Goal: Check status: Check status

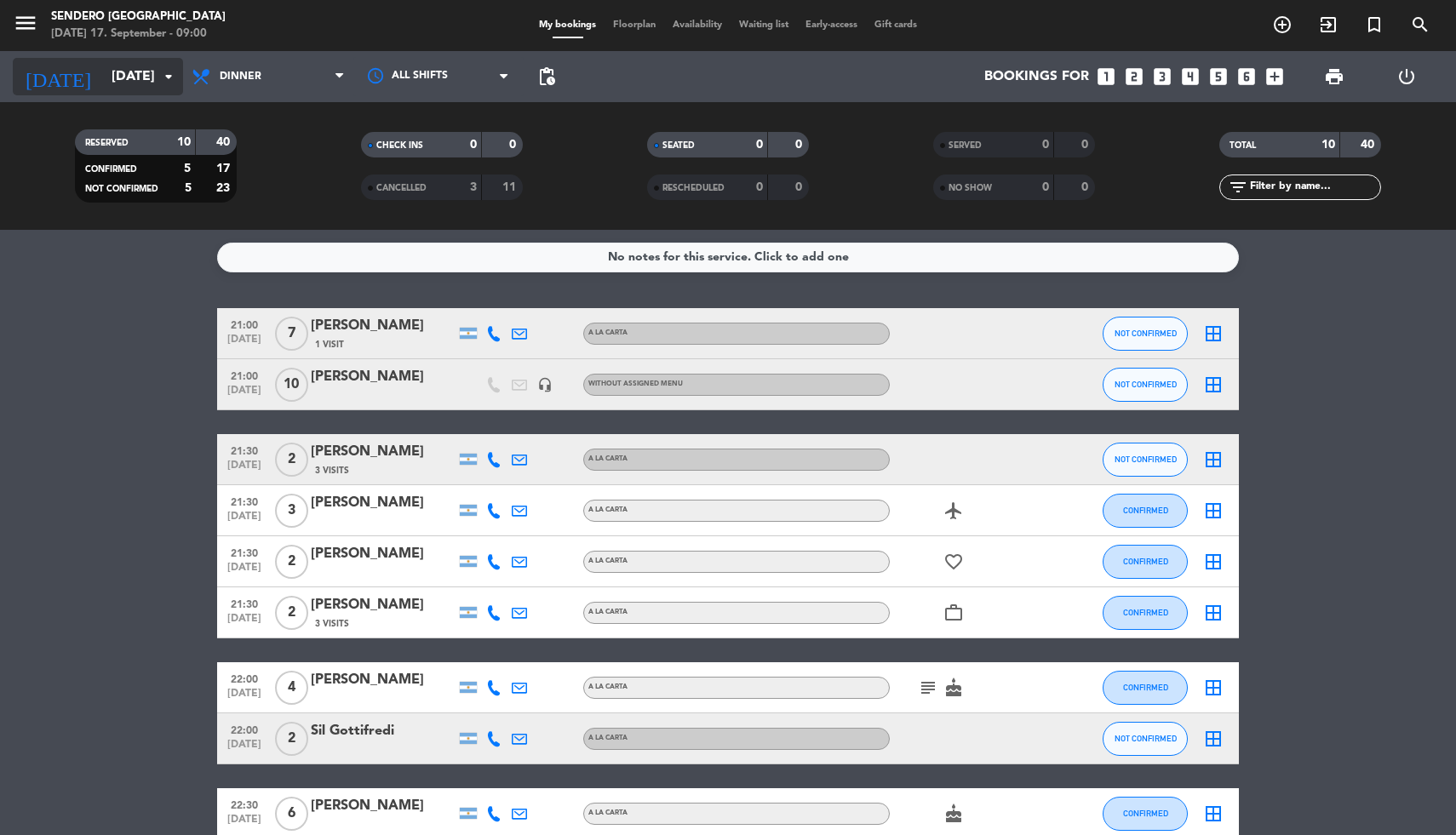
click at [174, 82] on icon "arrow_drop_down" at bounding box center [168, 76] width 21 height 21
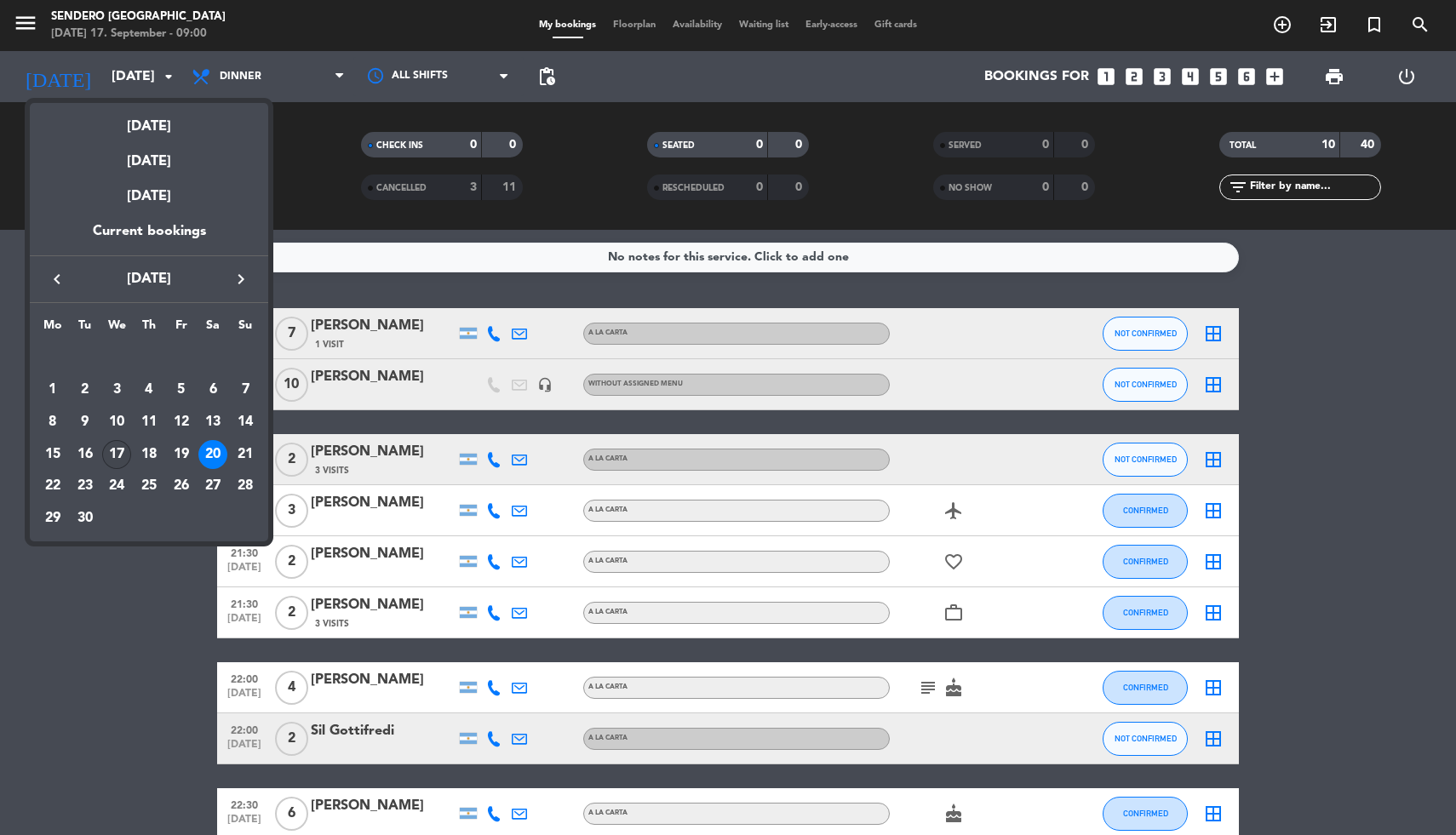
click at [113, 451] on div "17" at bounding box center [116, 454] width 29 height 29
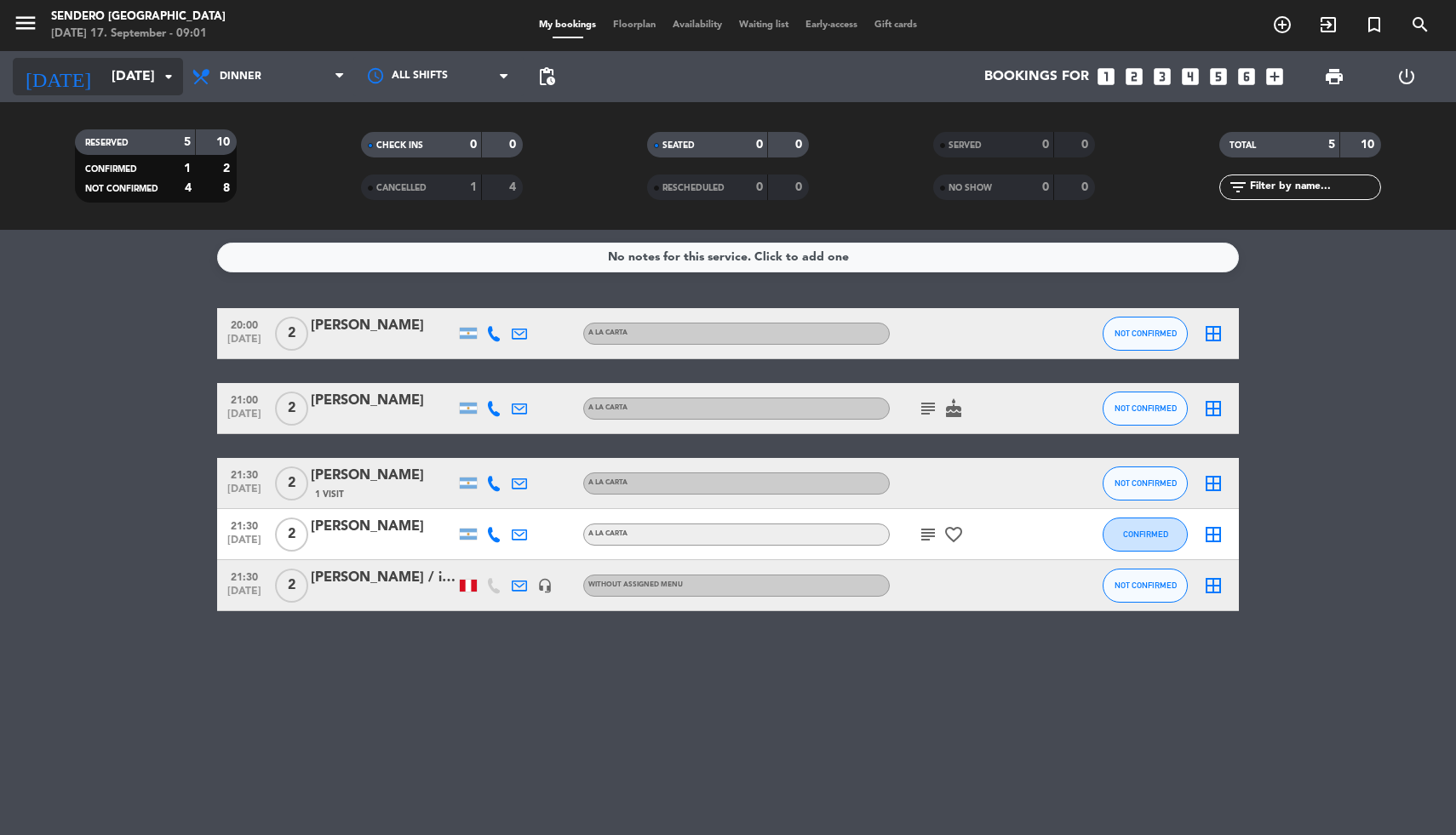
click at [171, 80] on icon "arrow_drop_down" at bounding box center [168, 76] width 21 height 21
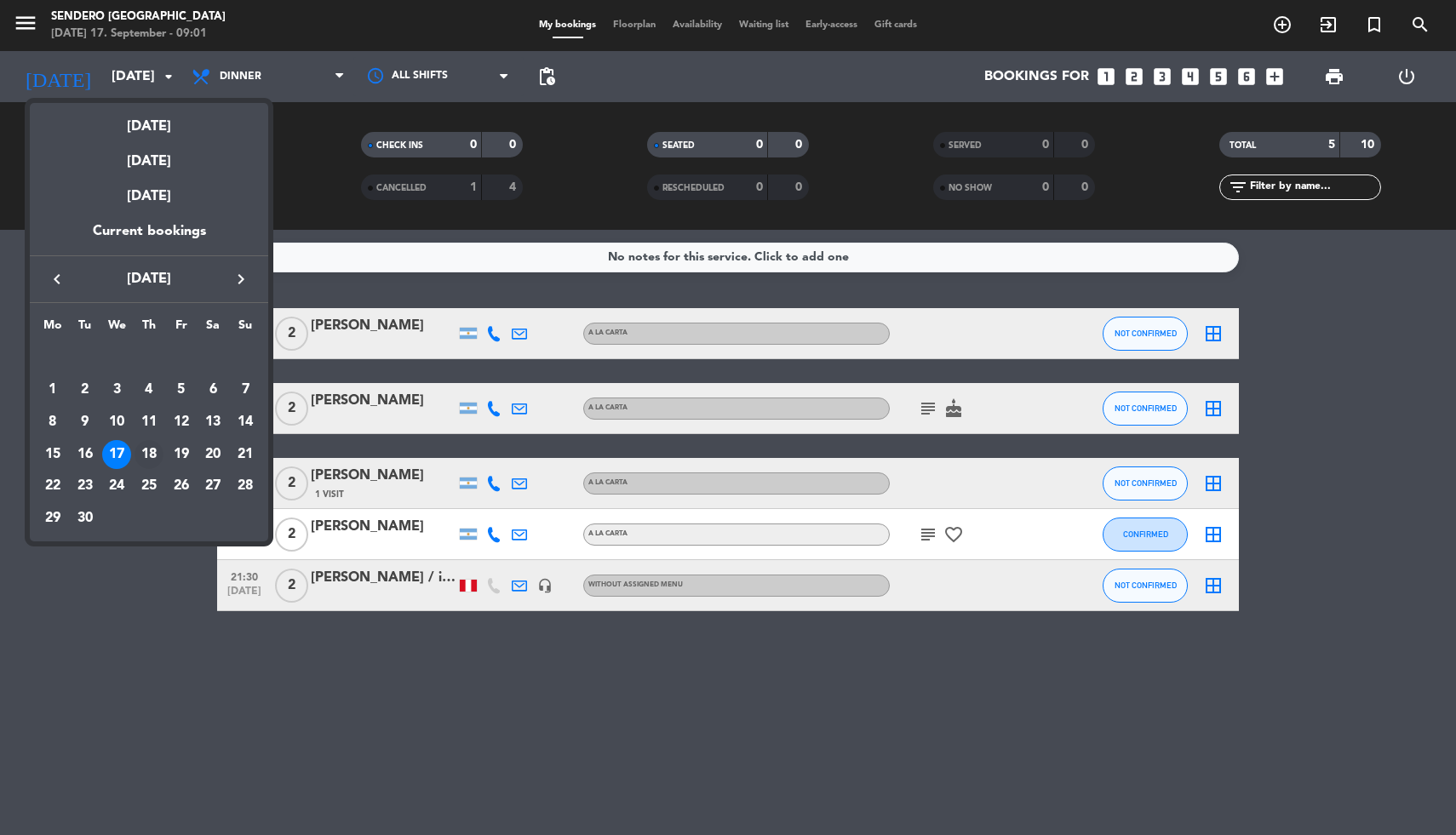
click at [143, 448] on div "18" at bounding box center [148, 454] width 29 height 29
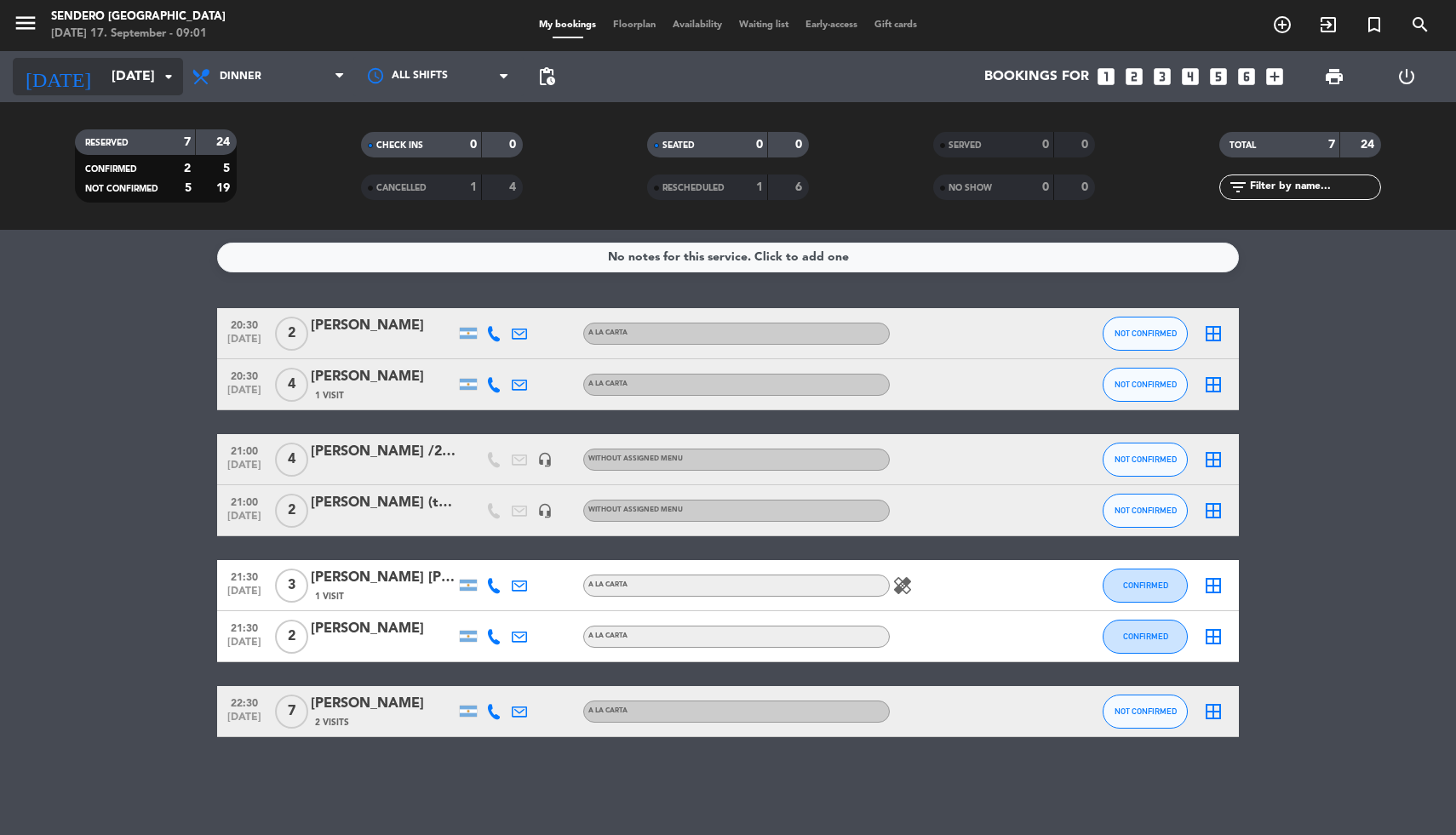
click at [166, 79] on icon "arrow_drop_down" at bounding box center [168, 76] width 21 height 21
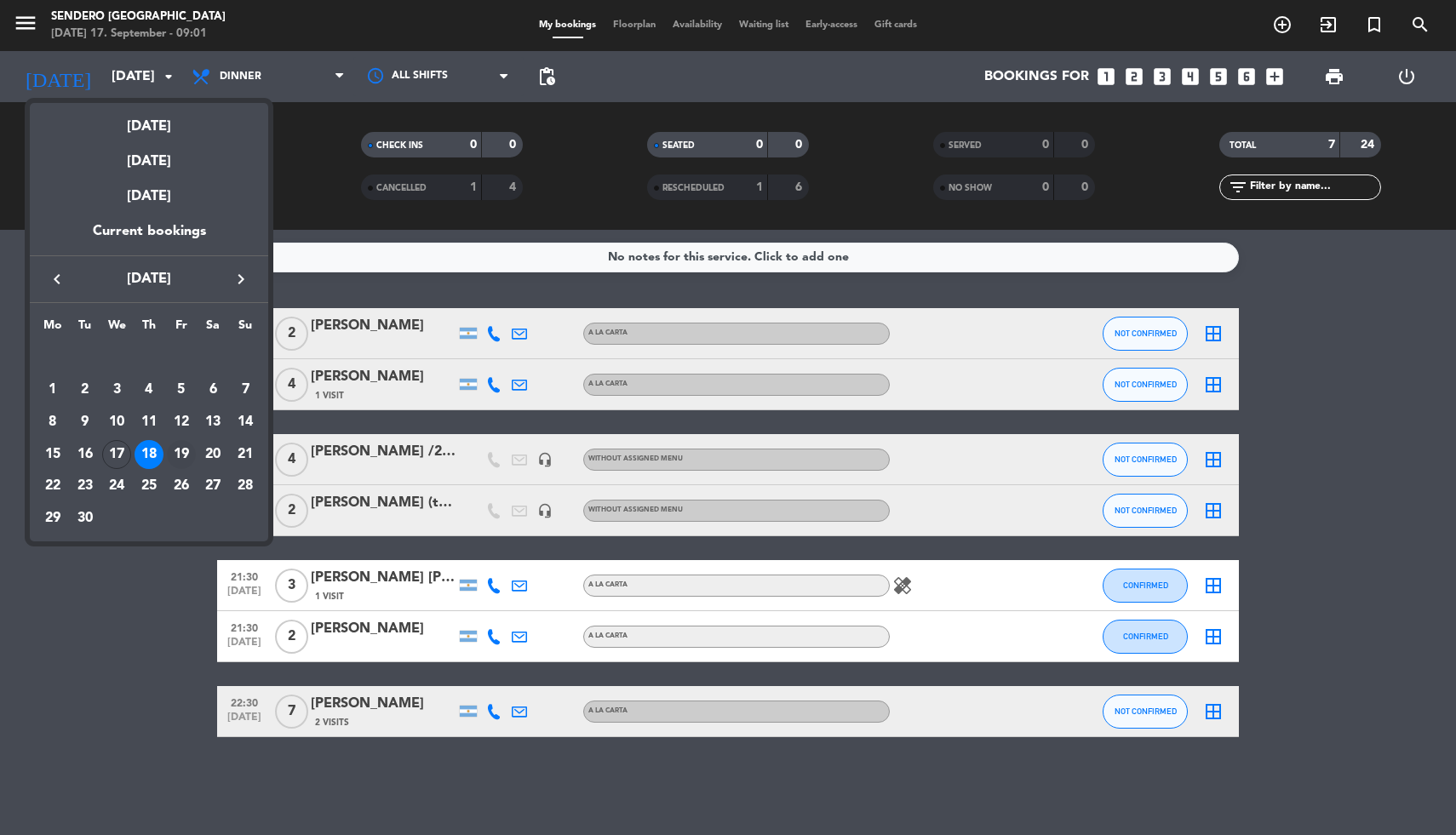
click at [175, 453] on div "19" at bounding box center [181, 454] width 29 height 29
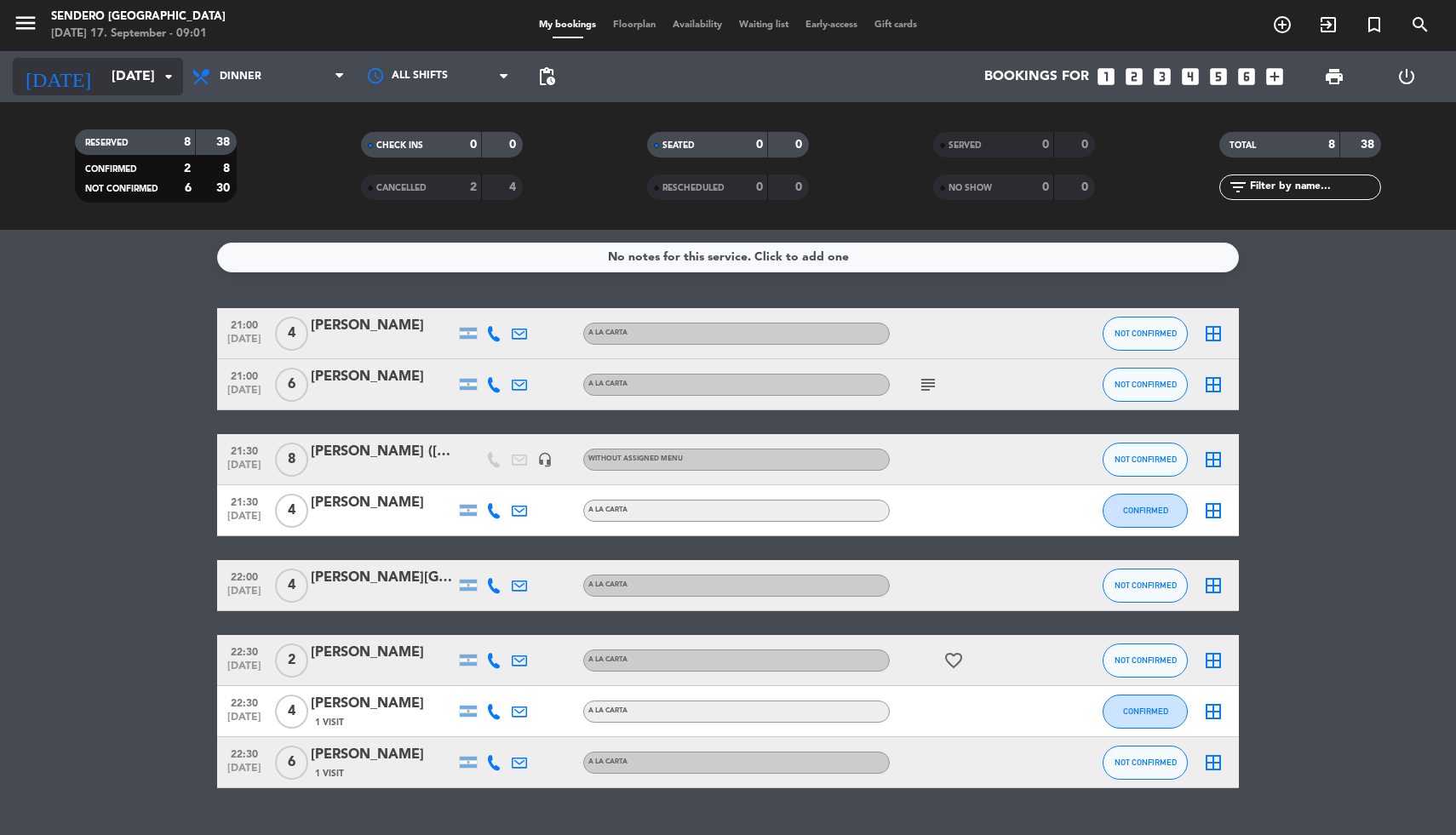
click at [169, 77] on icon "arrow_drop_down" at bounding box center [168, 76] width 21 height 21
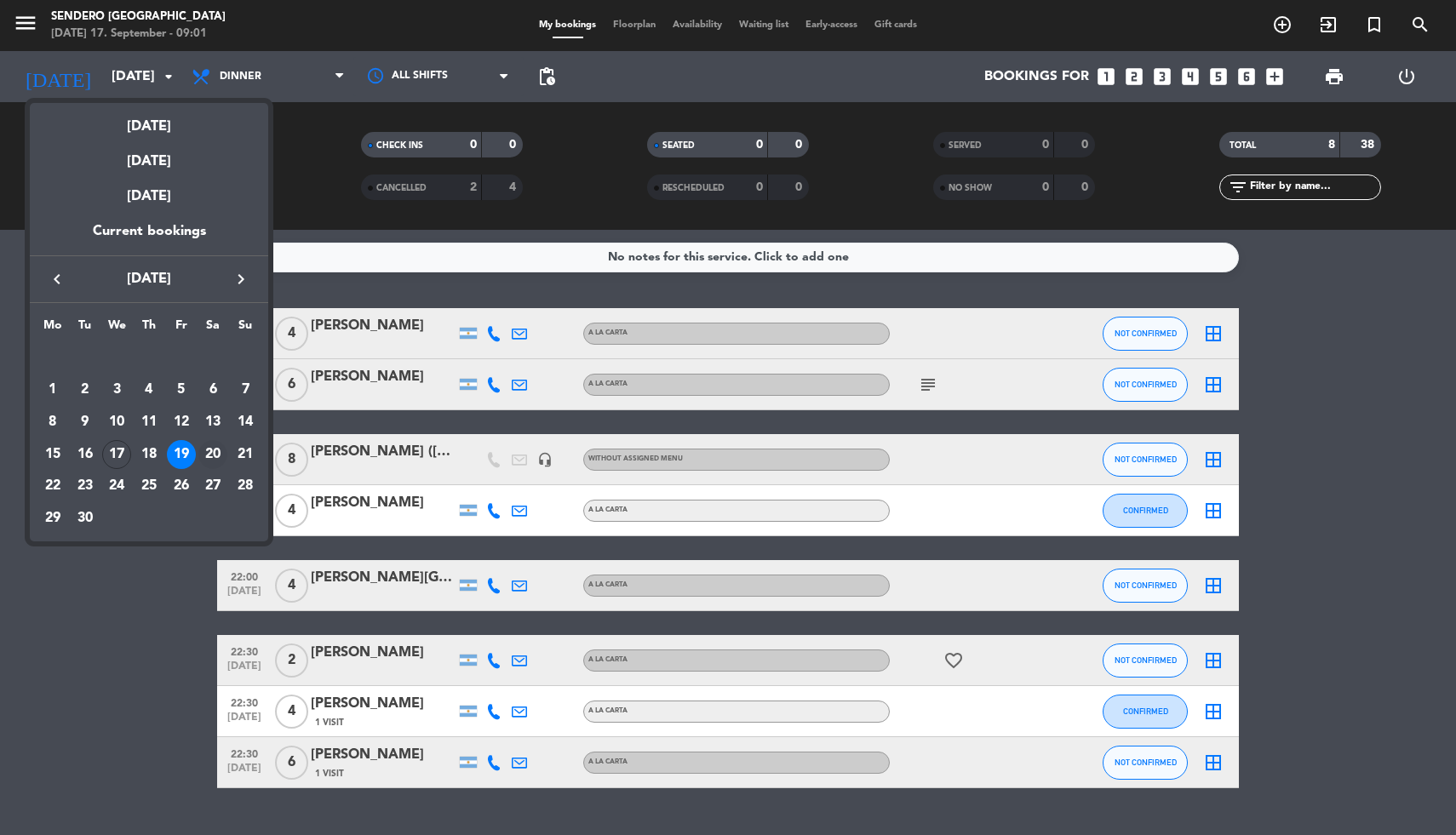
click at [205, 453] on div "20" at bounding box center [212, 454] width 29 height 29
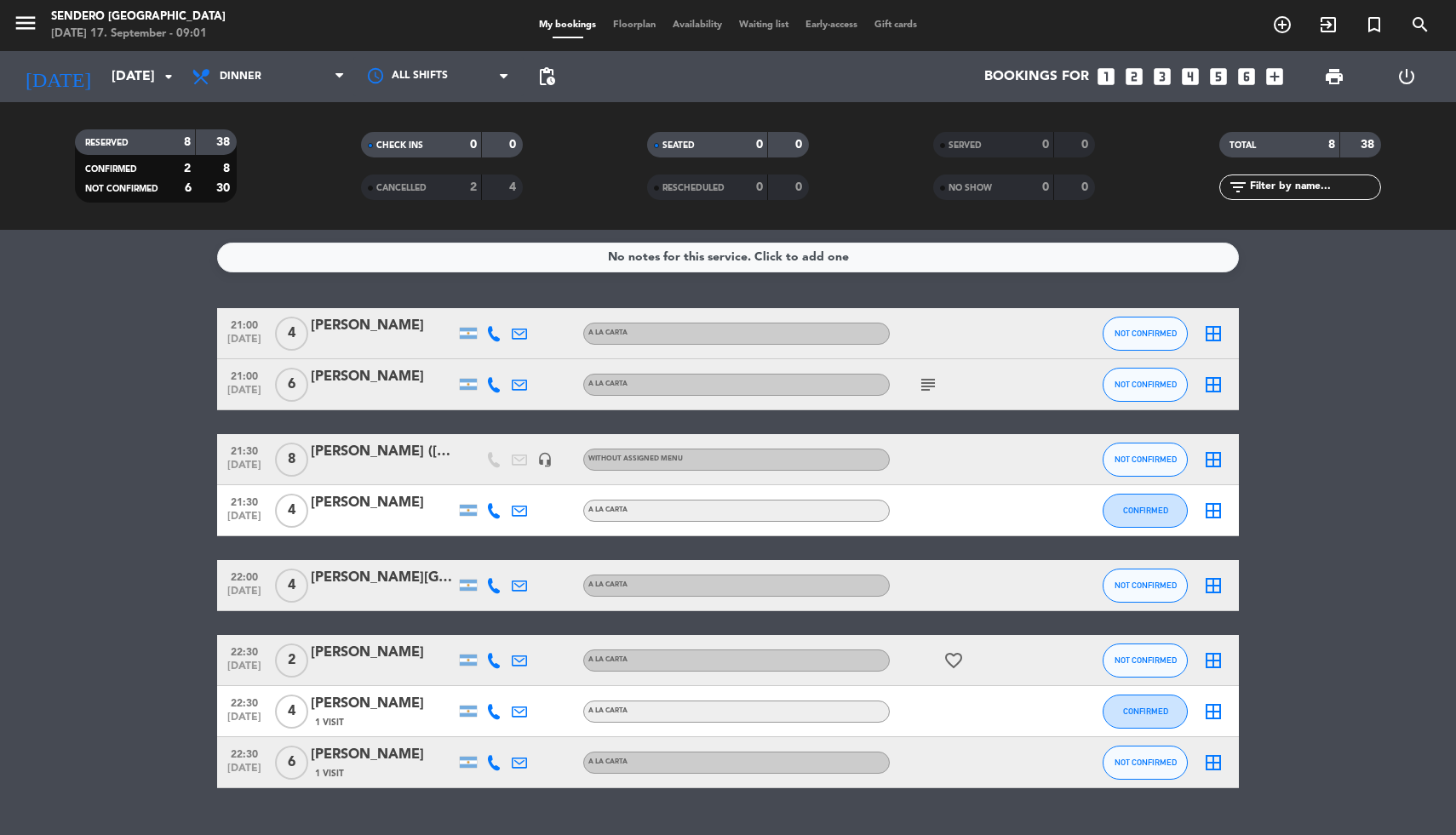
type input "[DATE]"
